Goal: Information Seeking & Learning: Learn about a topic

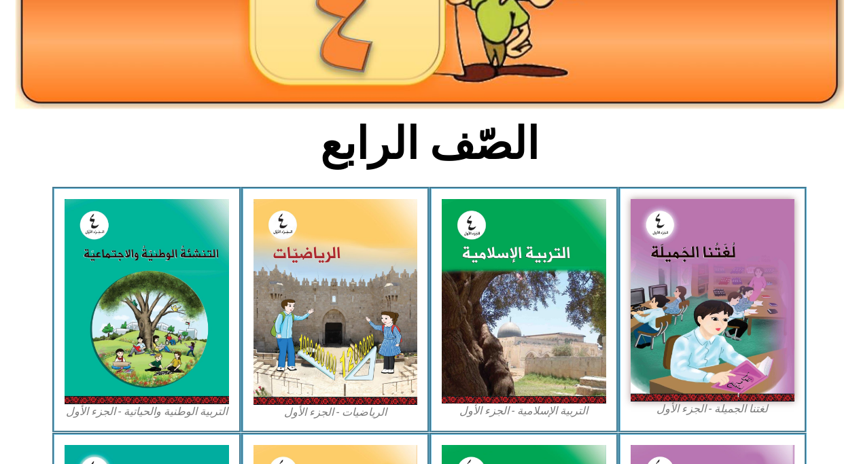
scroll to position [229, 0]
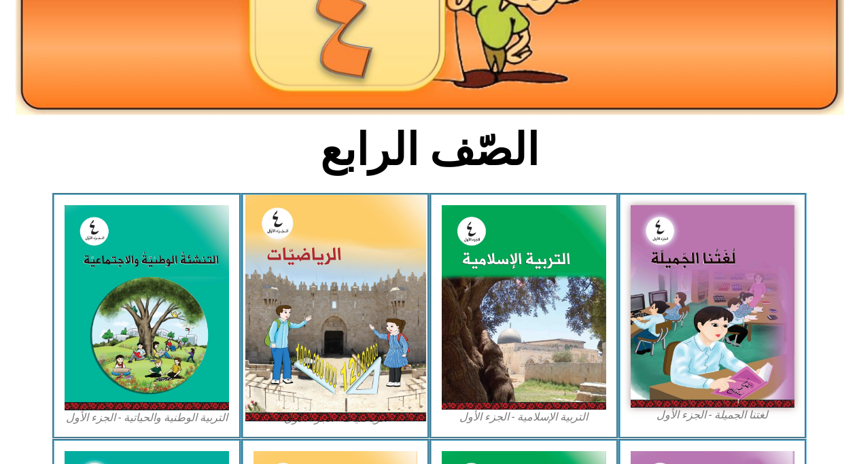
click at [353, 268] on img at bounding box center [335, 308] width 181 height 226
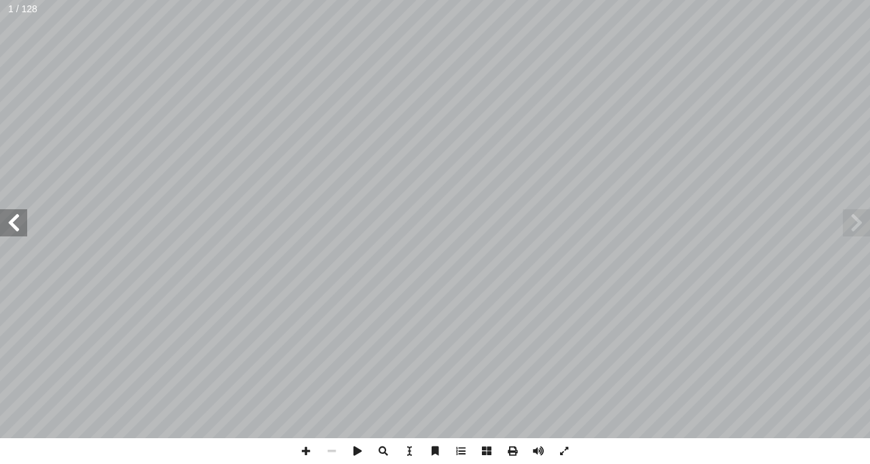
click at [8, 222] on span at bounding box center [13, 222] width 27 height 27
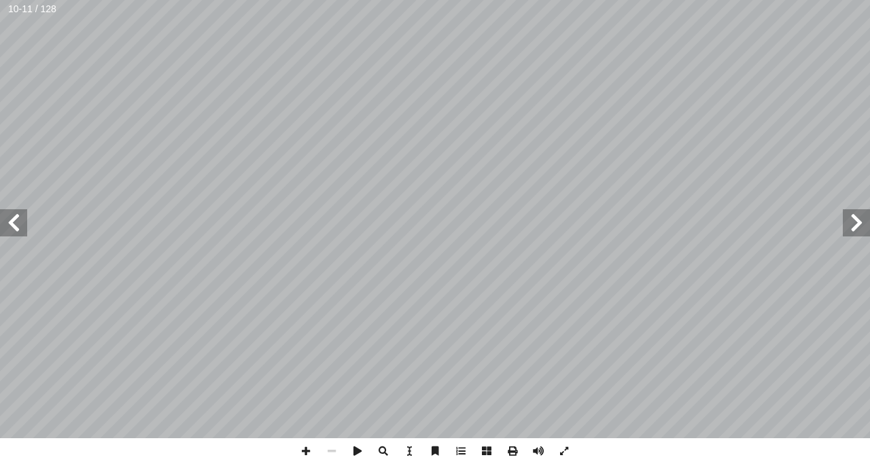
click at [842, 216] on span at bounding box center [855, 222] width 27 height 27
click at [304, 455] on span at bounding box center [306, 451] width 26 height 26
click at [18, 231] on span at bounding box center [13, 222] width 27 height 27
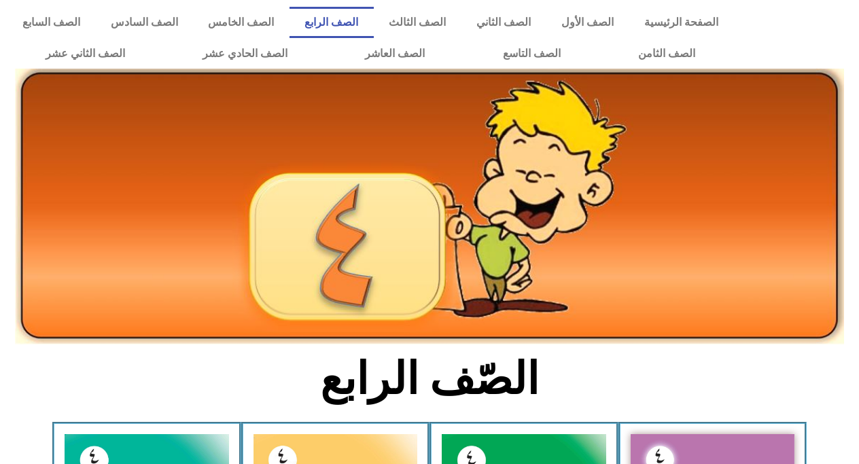
click at [834, 46] on div at bounding box center [800, 38] width 118 height 76
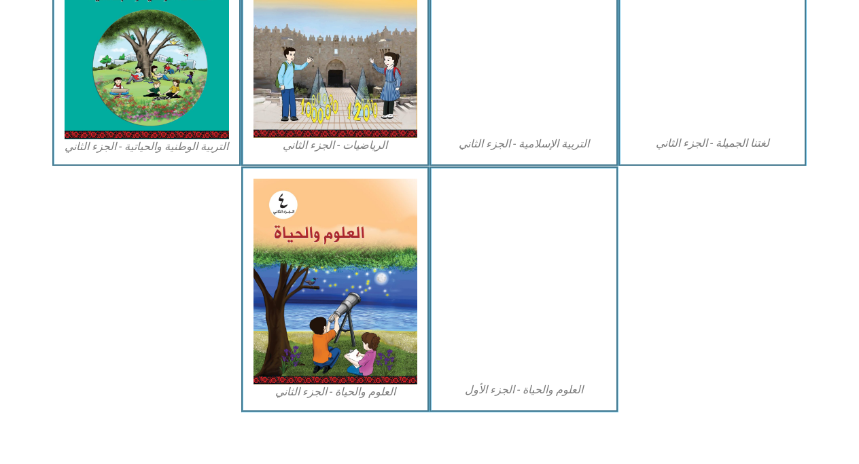
scroll to position [753, 0]
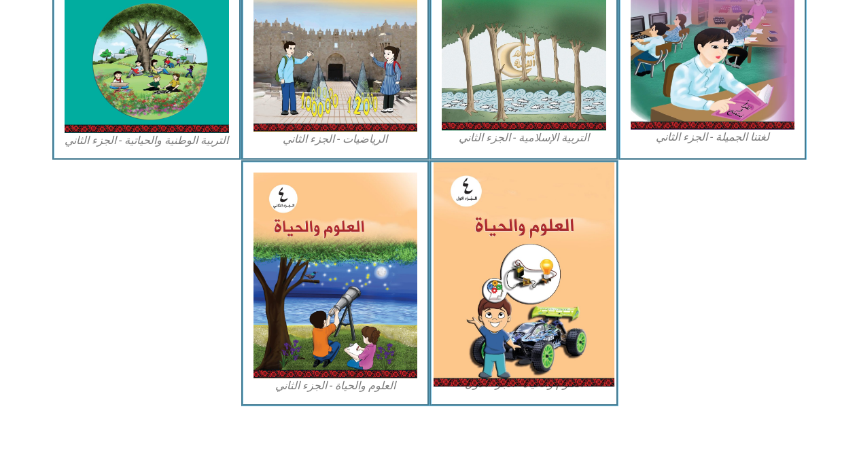
click at [543, 236] on img at bounding box center [523, 274] width 181 height 224
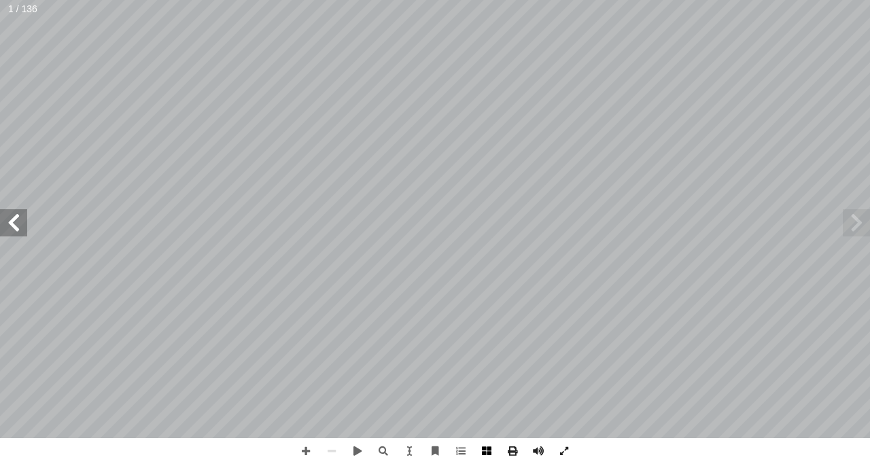
click at [482, 447] on span at bounding box center [487, 451] width 26 height 26
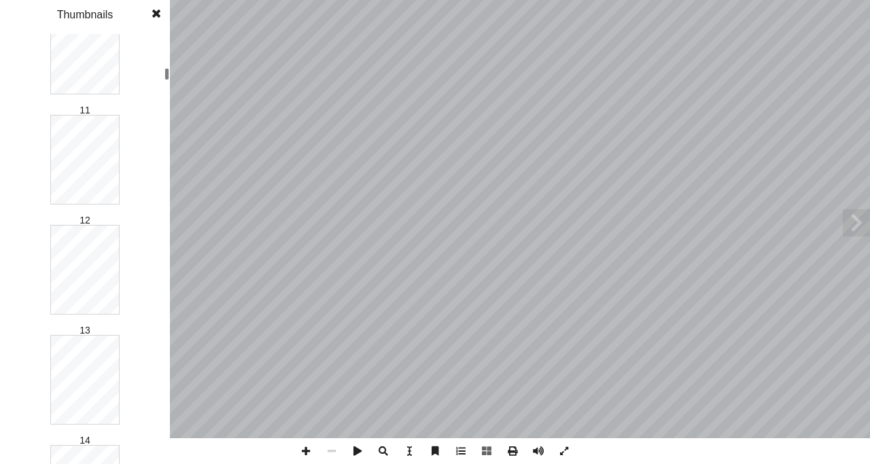
click at [166, 74] on div at bounding box center [166, 74] width 5 height 12
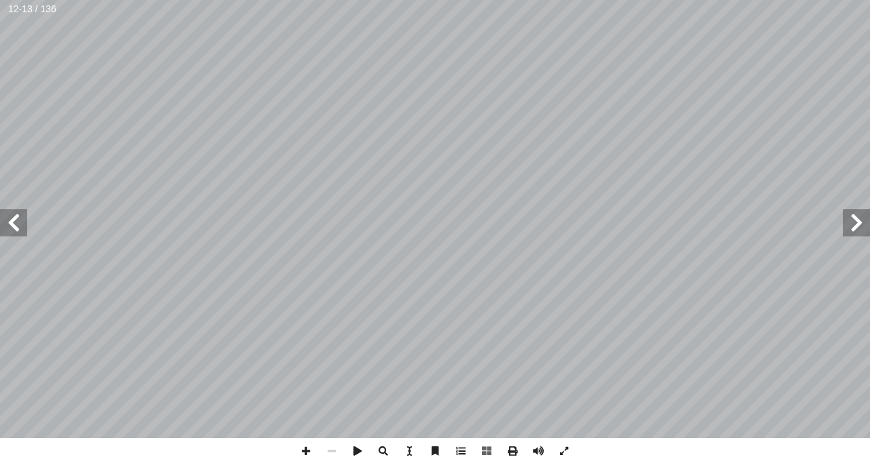
click at [17, 219] on span at bounding box center [13, 222] width 27 height 27
click at [12, 217] on span at bounding box center [13, 222] width 27 height 27
click at [308, 448] on span at bounding box center [306, 451] width 26 height 26
